Goal: Transaction & Acquisition: Purchase product/service

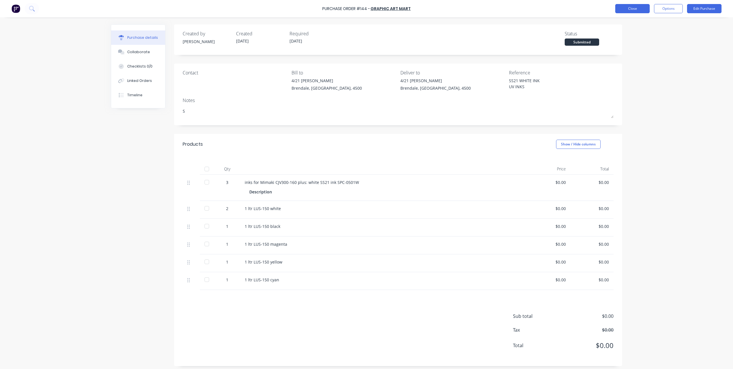
click at [623, 6] on button "Close" at bounding box center [632, 8] width 34 height 9
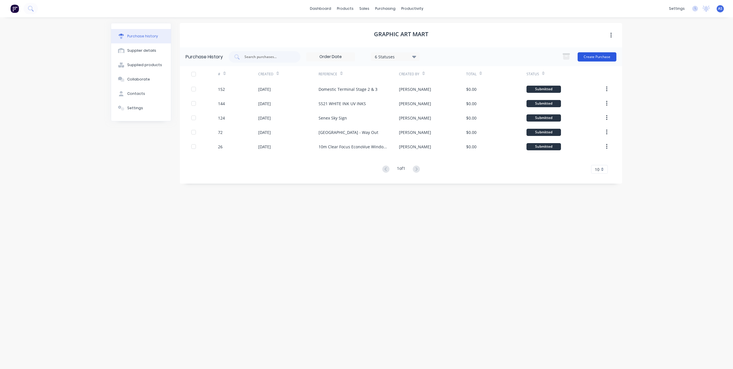
click at [592, 54] on button "Create Purchase" at bounding box center [597, 56] width 39 height 9
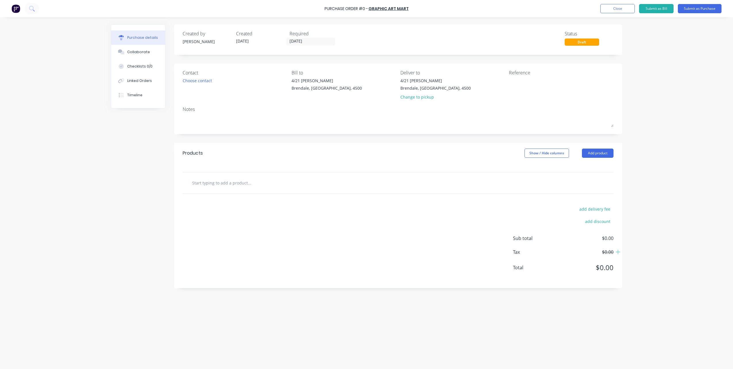
click at [271, 182] on input "text" at bounding box center [249, 182] width 115 height 11
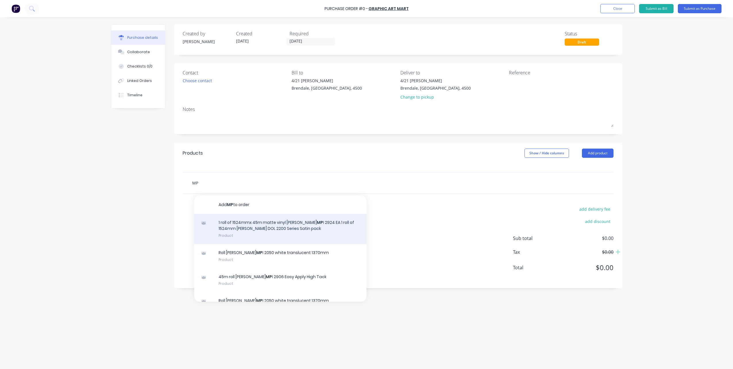
type input "MP"
click at [243, 221] on div "1 roll of 1524mmx 45m matte vinyl Avery Dennison MP I 2924 EA 1 roll of 1524mm …" at bounding box center [280, 229] width 172 height 30
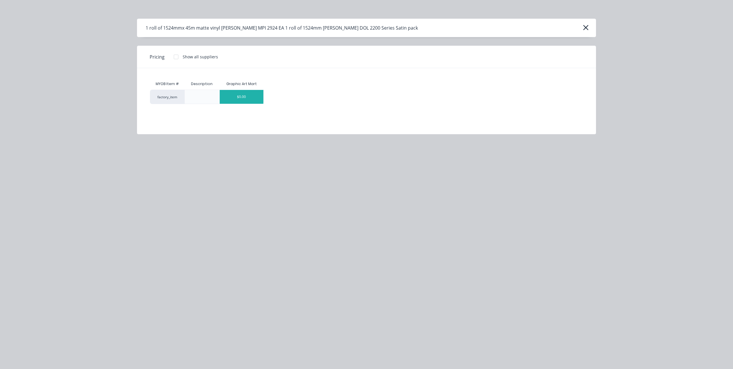
click at [253, 95] on div "$0.00" at bounding box center [242, 97] width 44 height 14
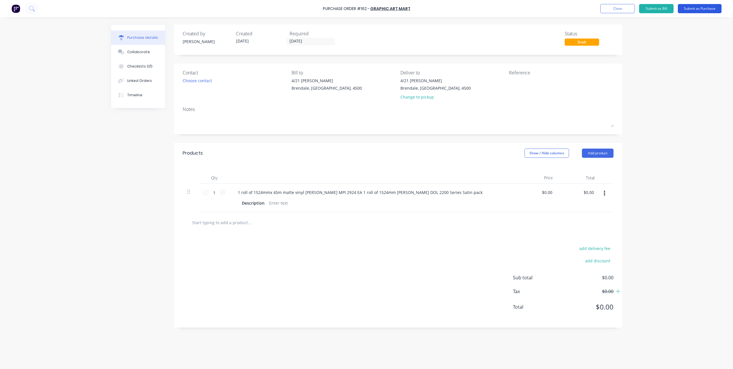
click at [696, 7] on button "Submit as Purchase" at bounding box center [700, 8] width 44 height 9
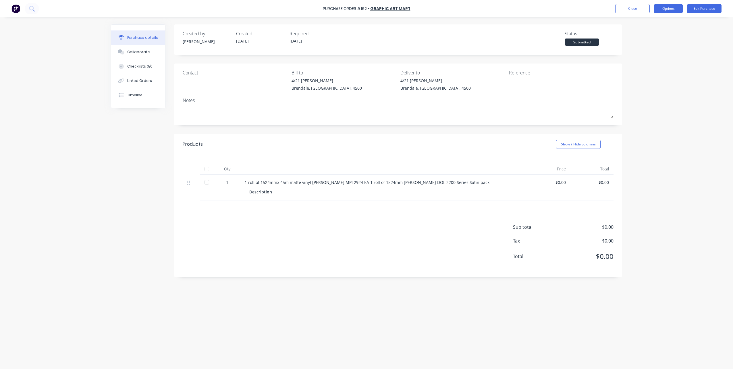
click at [660, 9] on button "Options" at bounding box center [668, 8] width 29 height 9
click at [649, 23] on div "Print / Email" at bounding box center [655, 23] width 44 height 8
click at [642, 47] on div "Without pricing" at bounding box center [655, 46] width 44 height 8
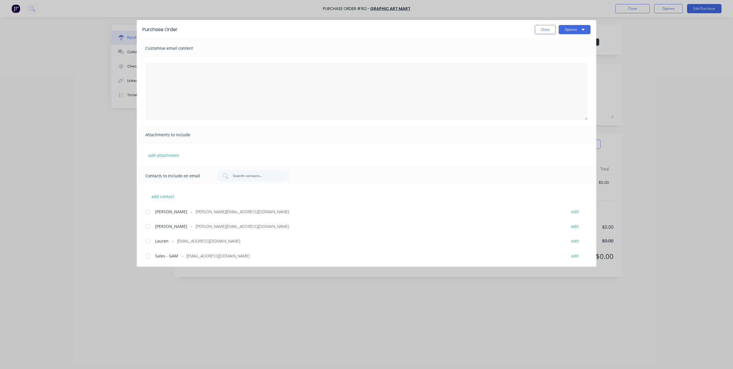
click at [148, 256] on div at bounding box center [147, 255] width 11 height 11
click at [568, 29] on button "Options" at bounding box center [575, 29] width 32 height 9
click at [547, 66] on div "Email" at bounding box center [563, 67] width 44 height 8
click at [540, 24] on div "Purchase Order Close Options" at bounding box center [366, 29] width 459 height 19
click at [538, 29] on button "Close" at bounding box center [545, 29] width 21 height 9
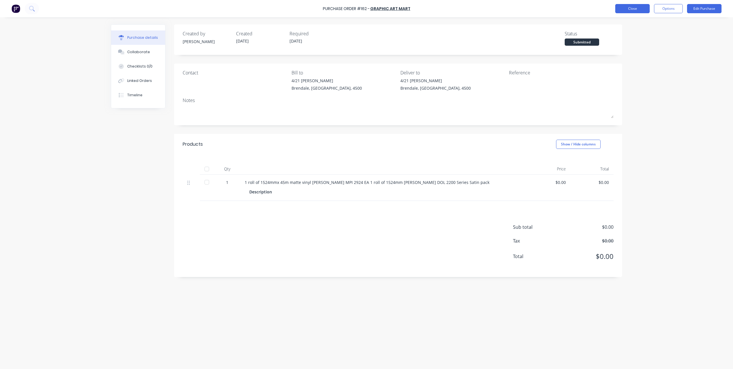
click at [635, 9] on button "Close" at bounding box center [632, 8] width 34 height 9
